Goal: Task Accomplishment & Management: Use online tool/utility

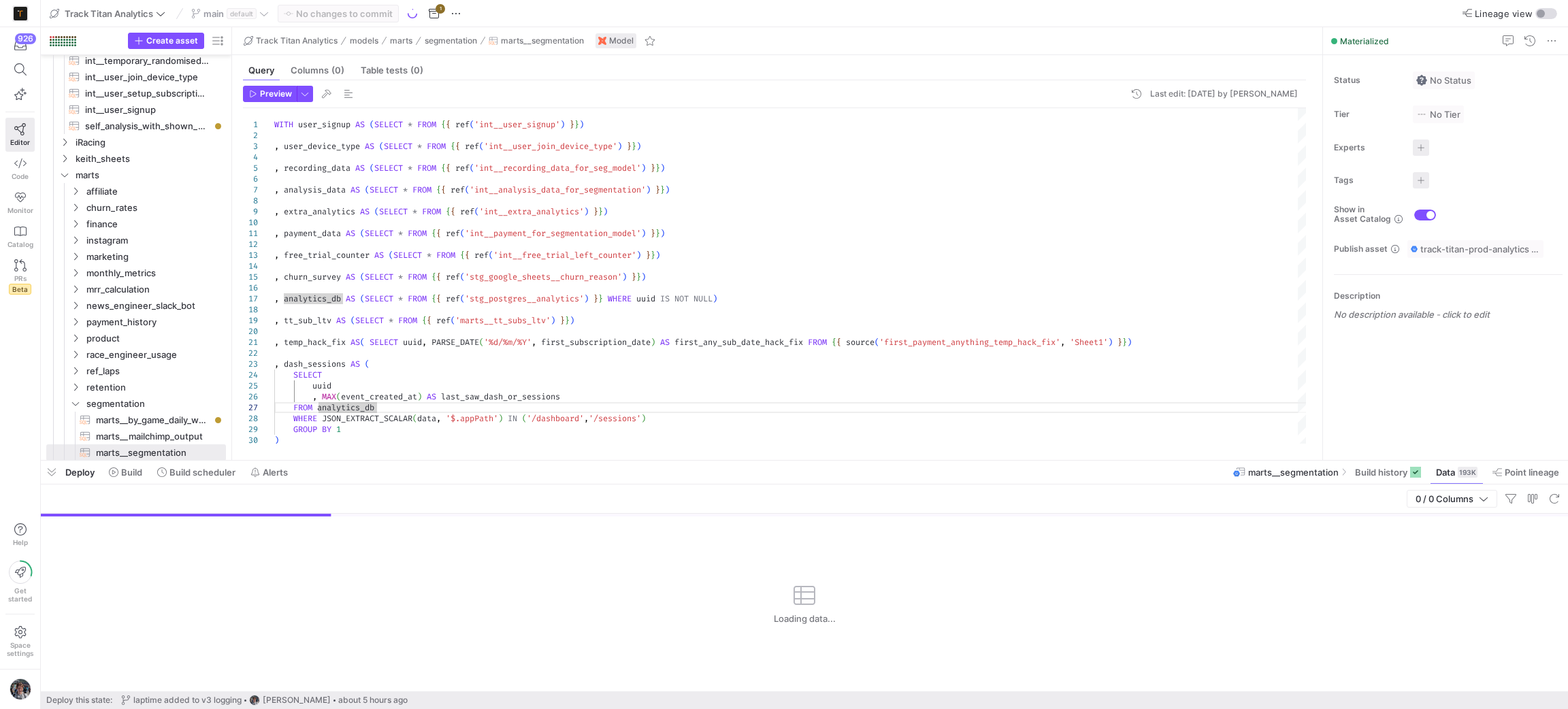
scroll to position [999, 0]
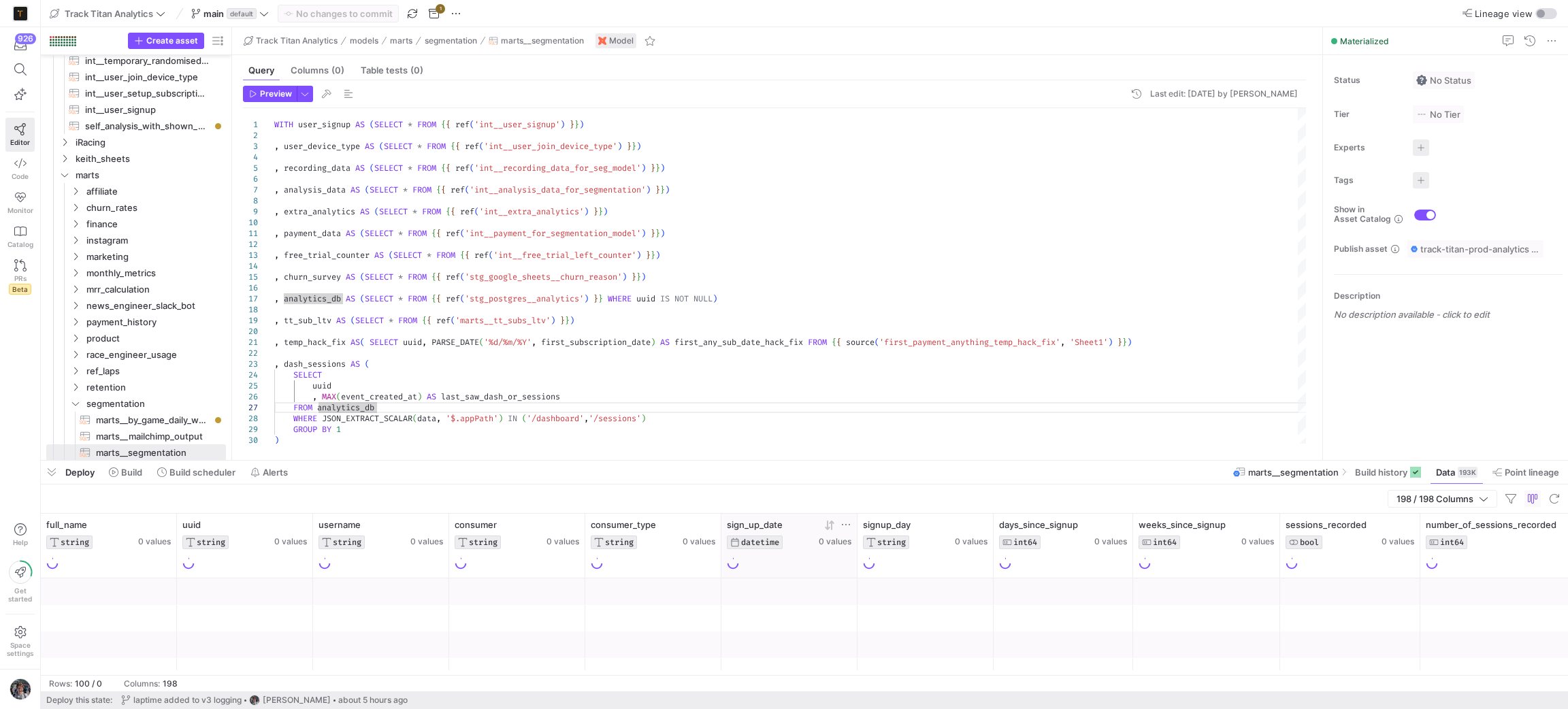
click at [828, 527] on icon at bounding box center [829, 525] width 11 height 11
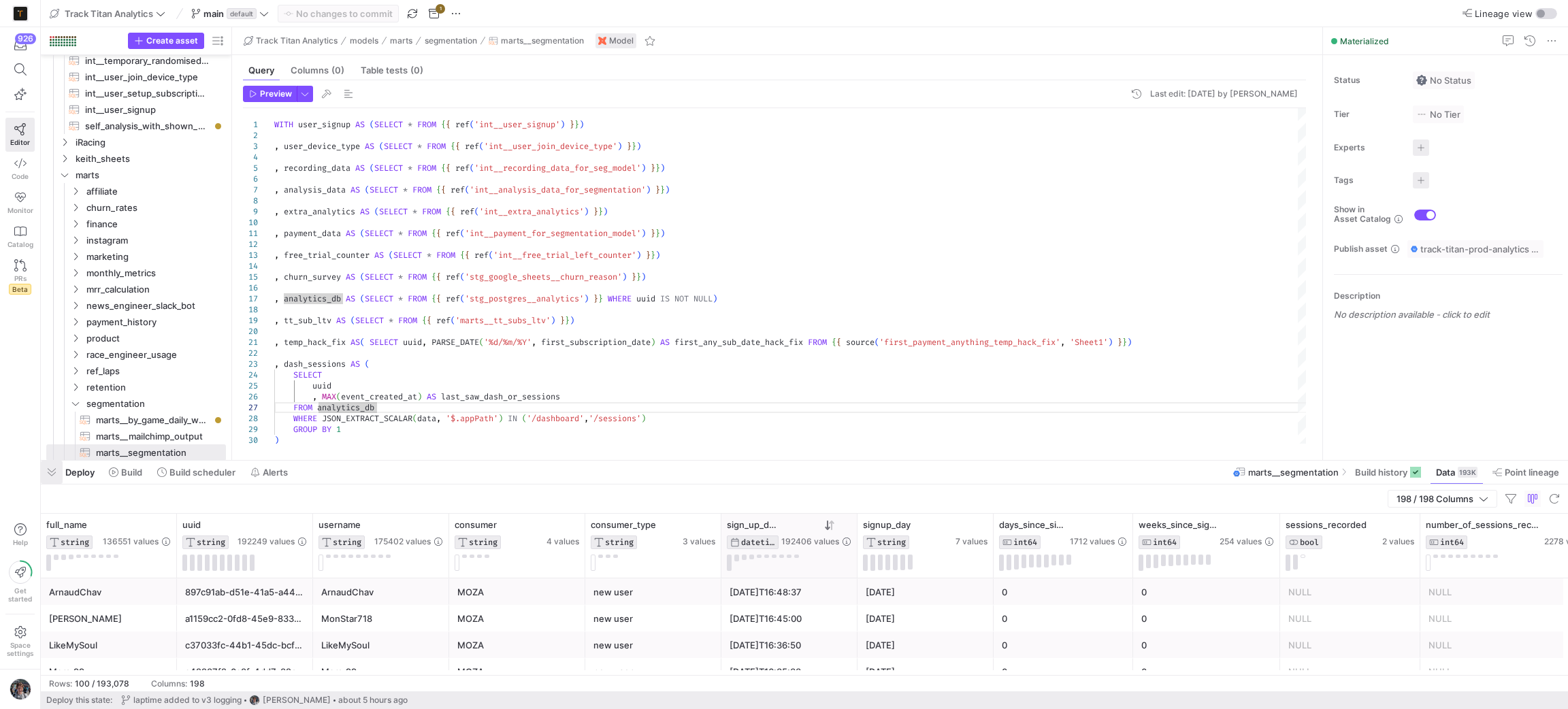
click at [41, 470] on span "button" at bounding box center [52, 472] width 22 height 23
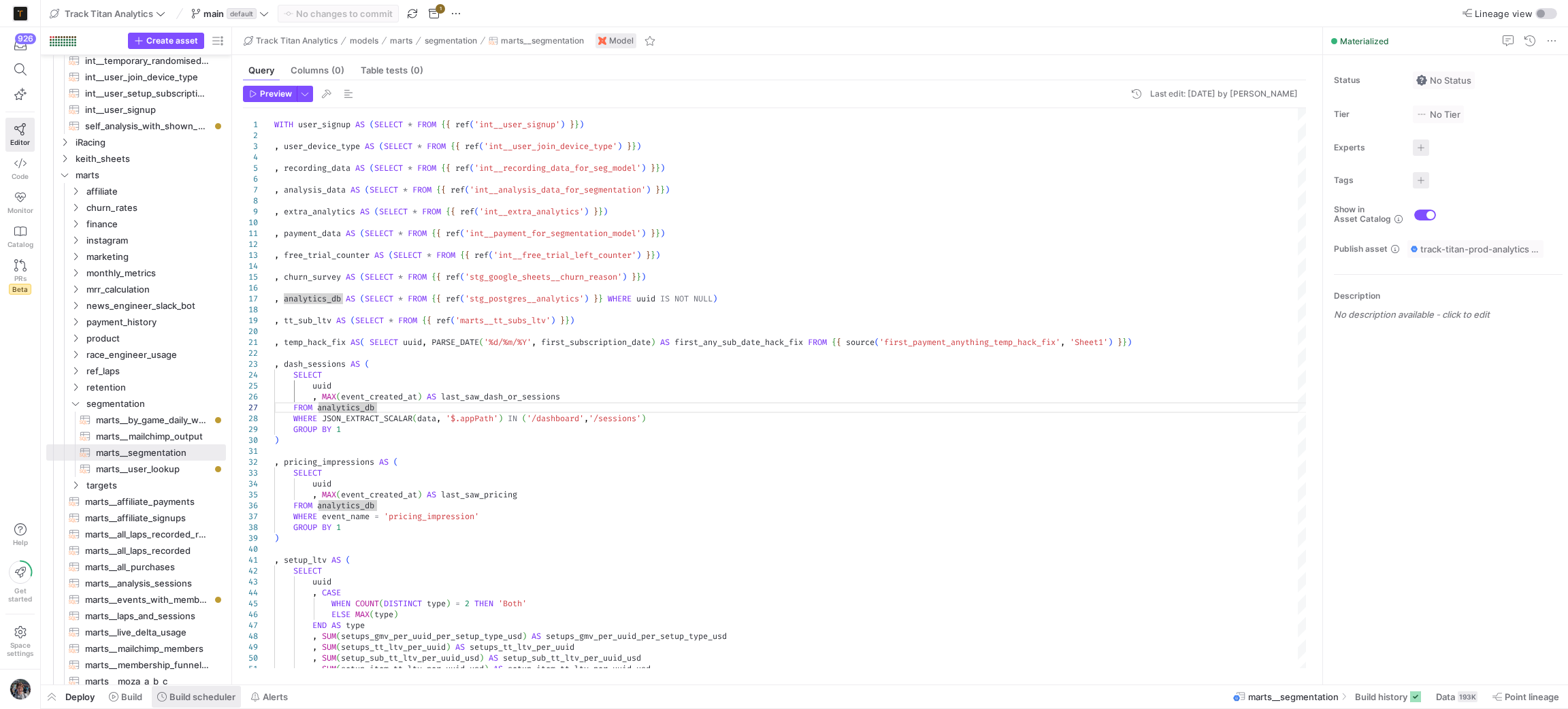
click at [202, 698] on span "Build scheduler" at bounding box center [203, 697] width 66 height 11
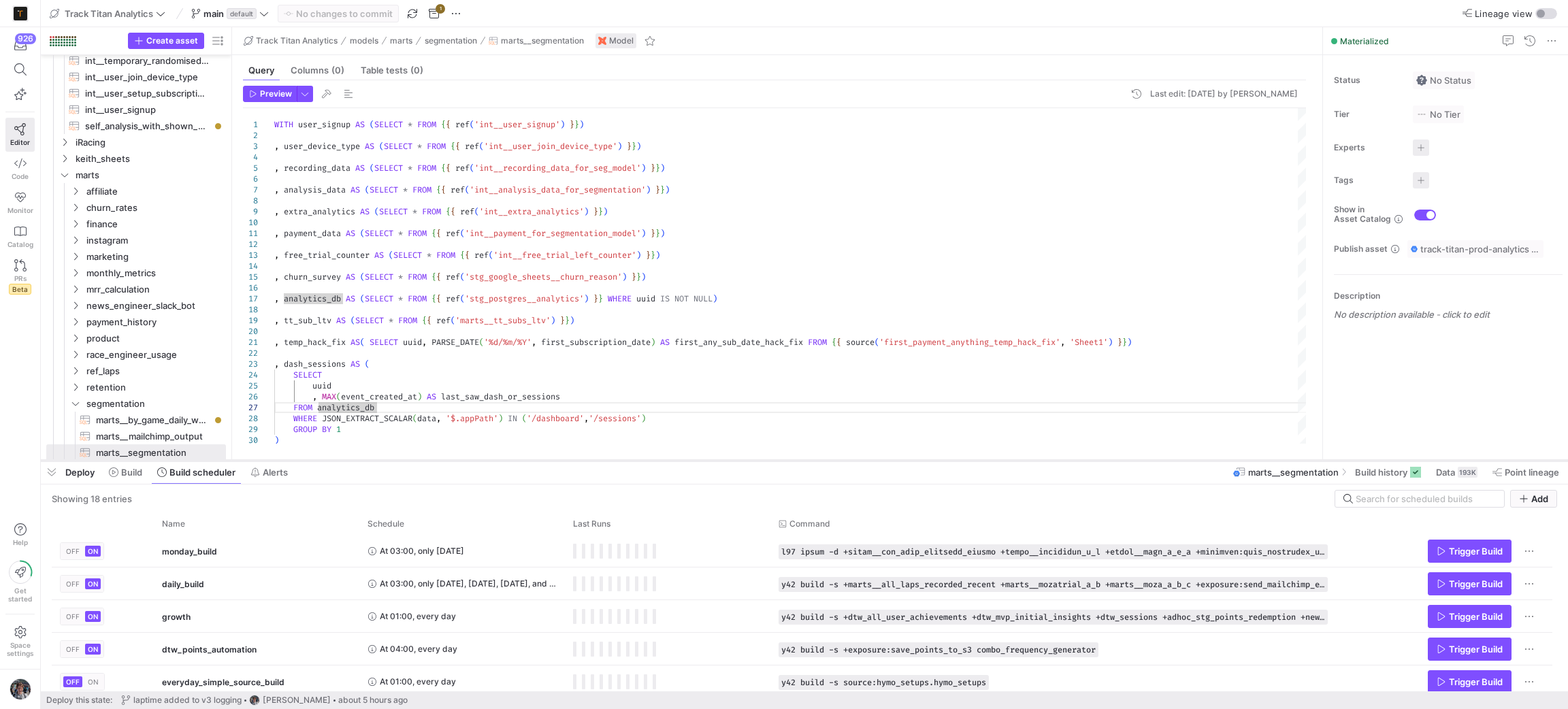
click at [110, 463] on div at bounding box center [805, 461] width 1528 height 6
click at [117, 478] on span at bounding box center [125, 472] width 44 height 22
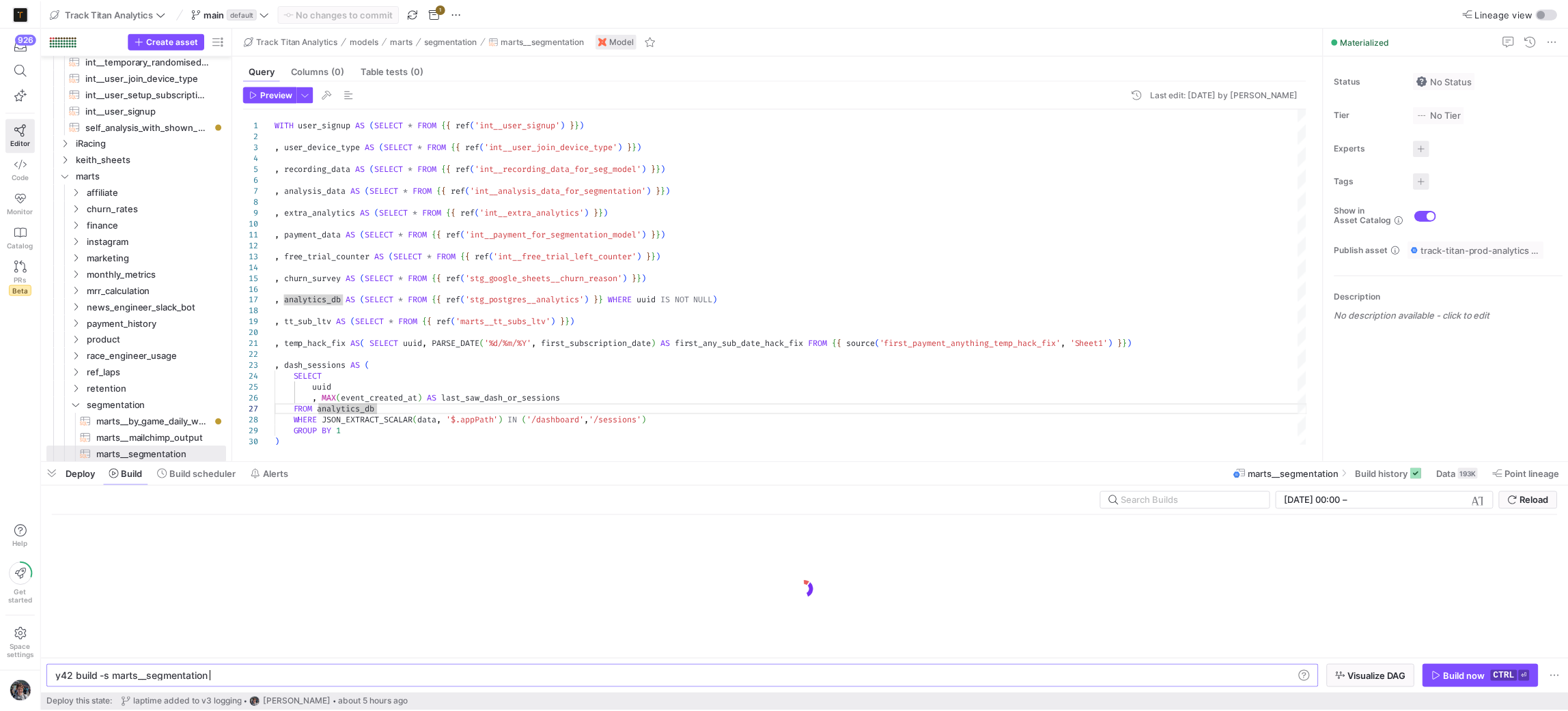
scroll to position [0, 151]
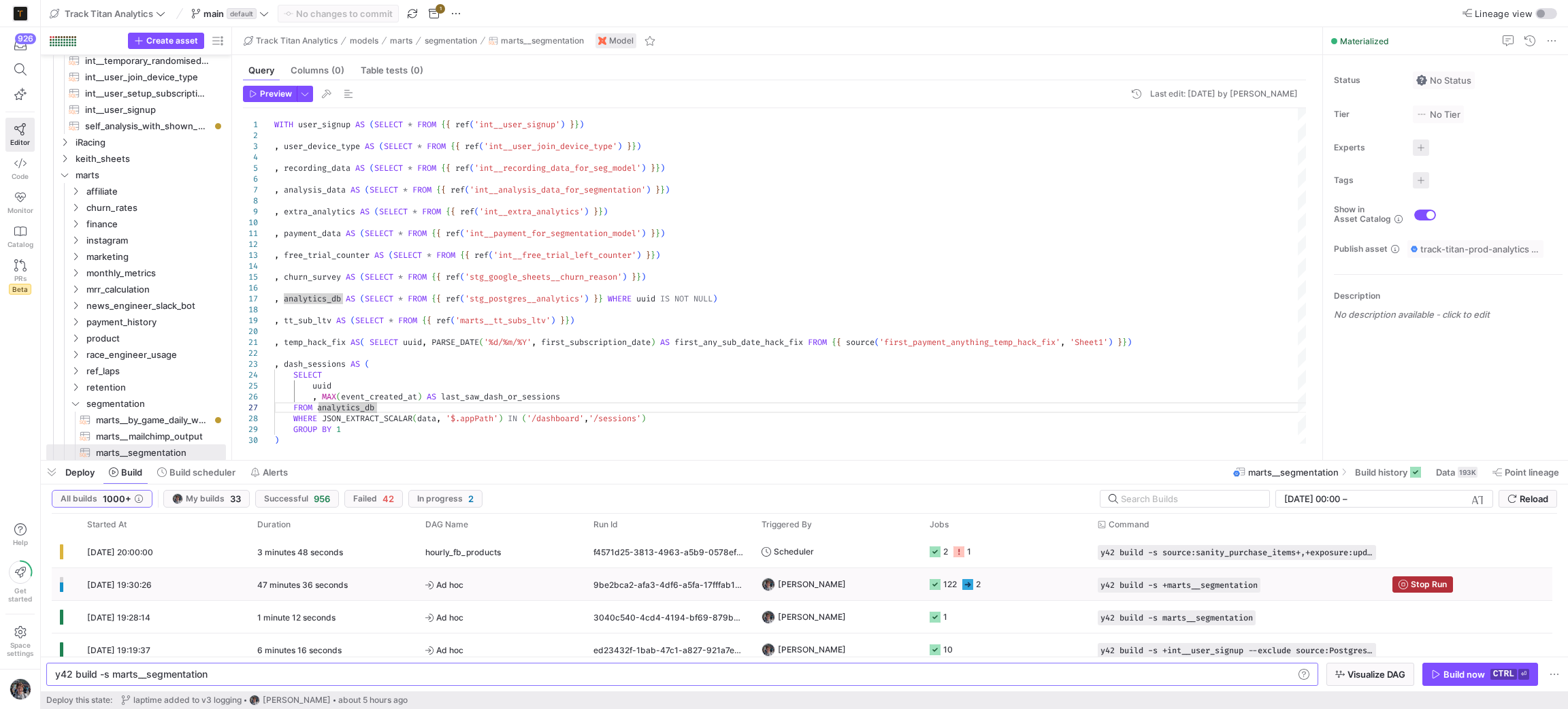
click at [541, 584] on span "Ad hoc" at bounding box center [501, 585] width 152 height 32
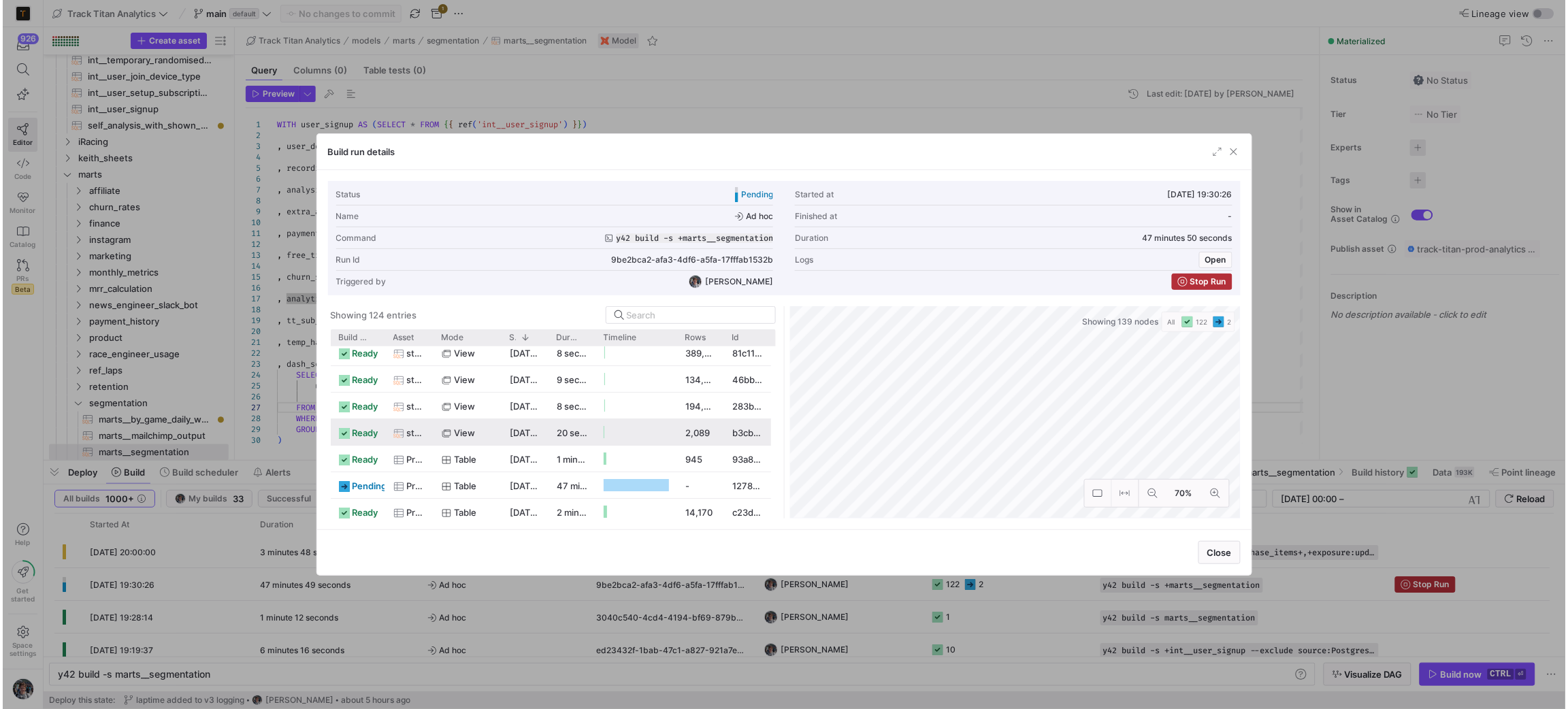
scroll to position [1838, 0]
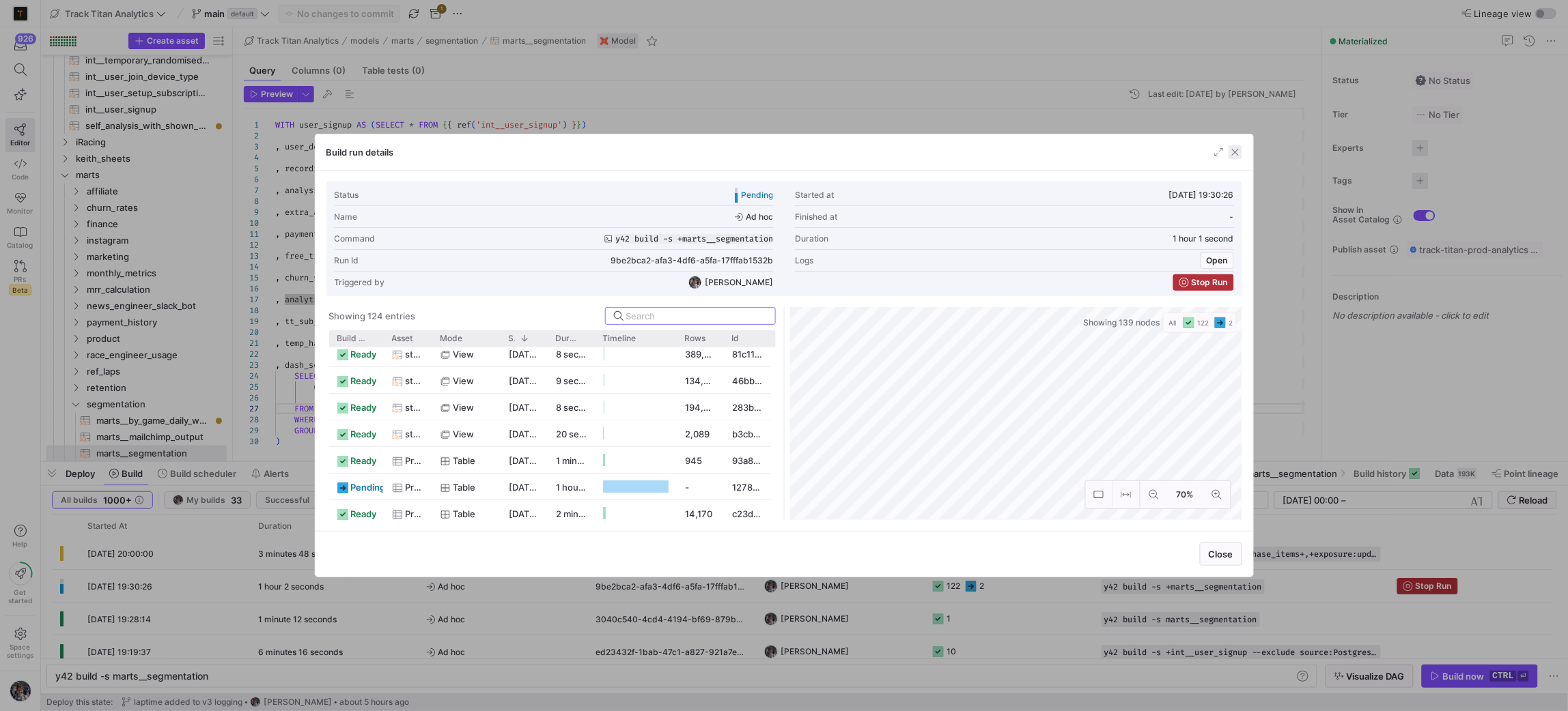
click at [1229, 149] on span "button" at bounding box center [1235, 152] width 14 height 14
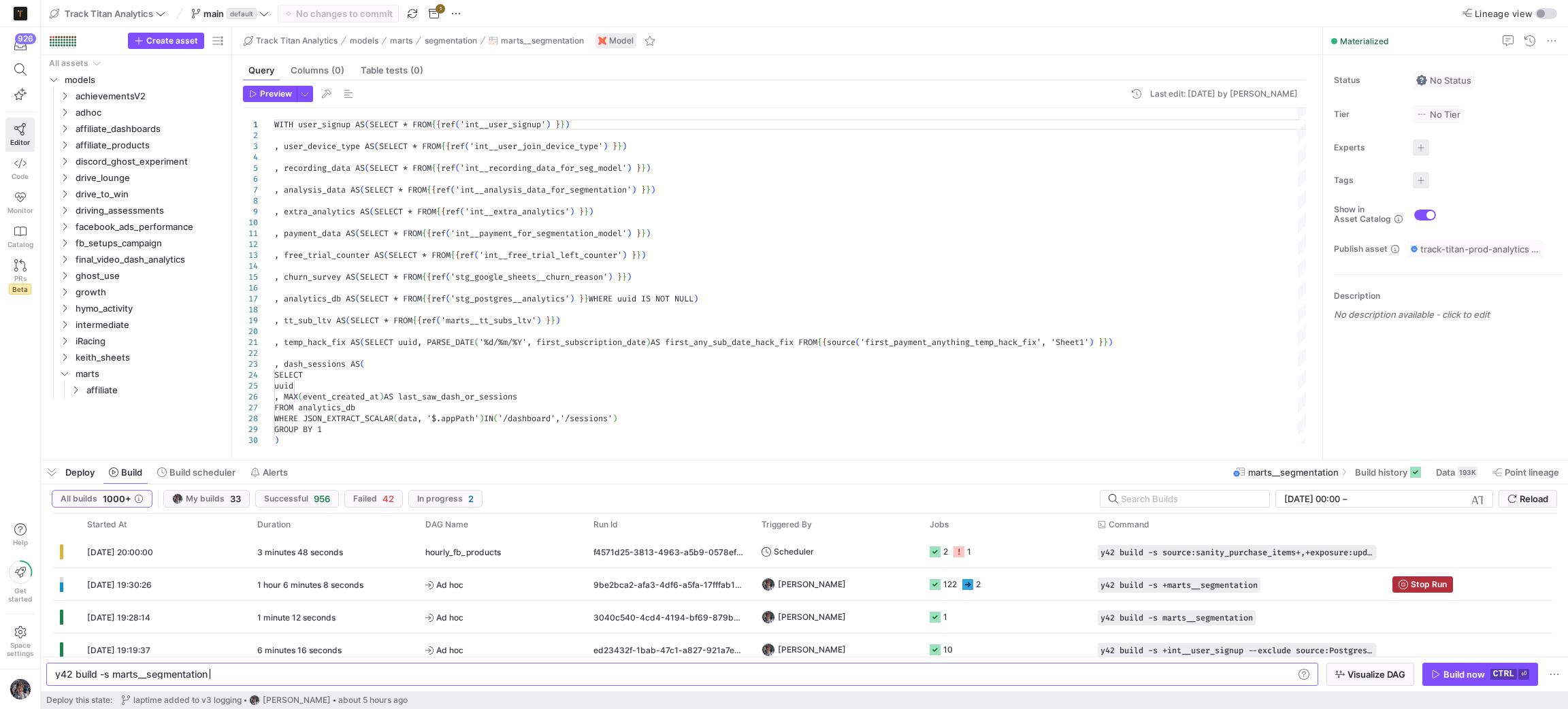
scroll to position [0, 46]
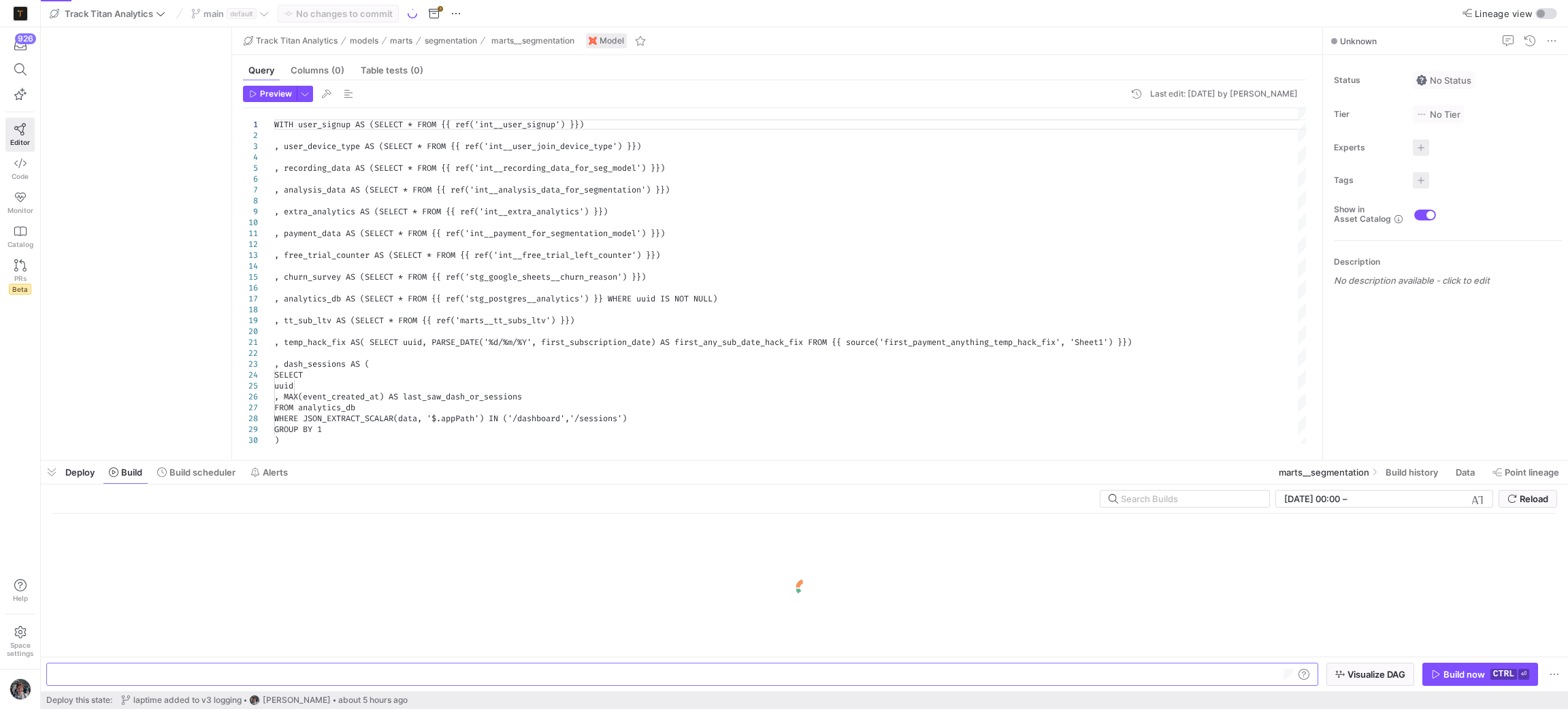
type textarea "y42 build -s marts__segmentation"
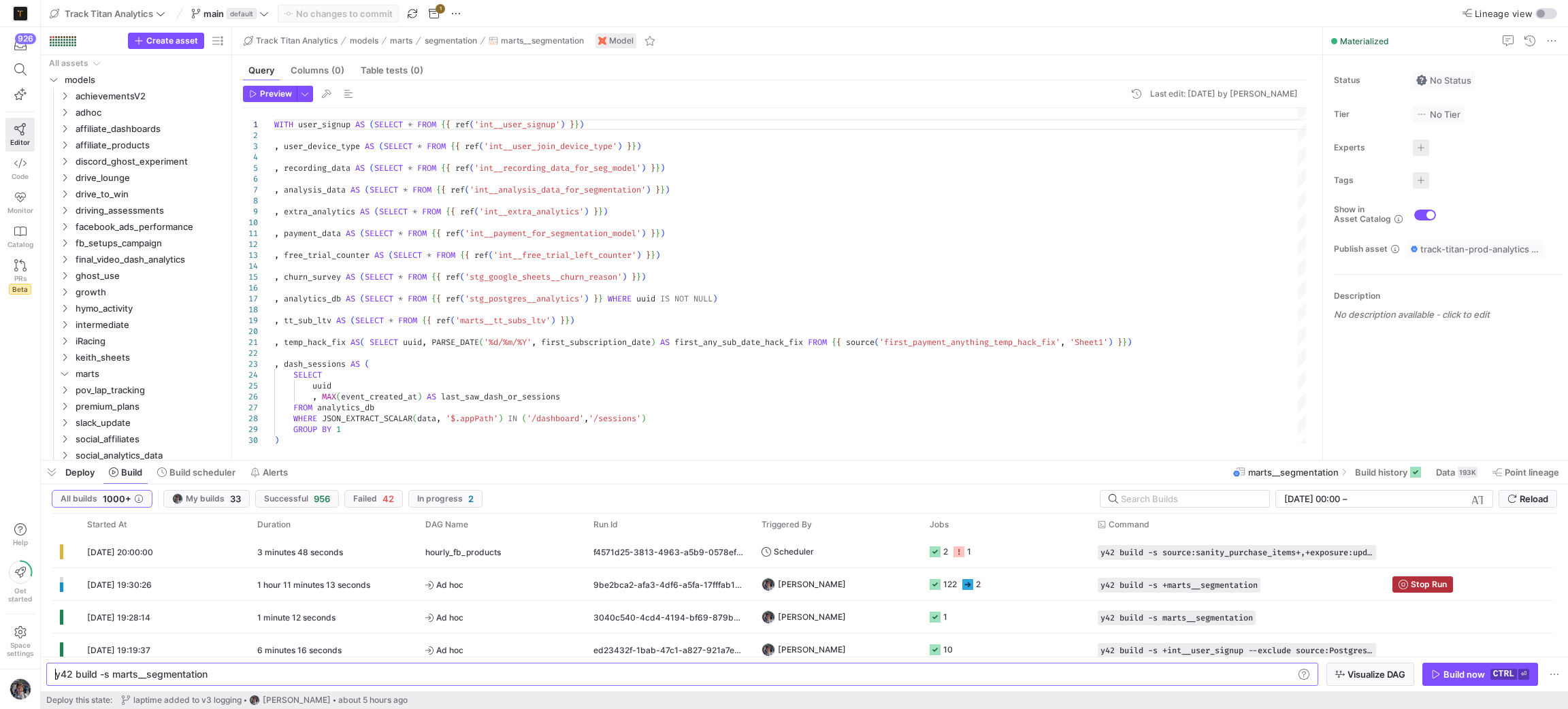
scroll to position [0, 40]
